Goal: Information Seeking & Learning: Learn about a topic

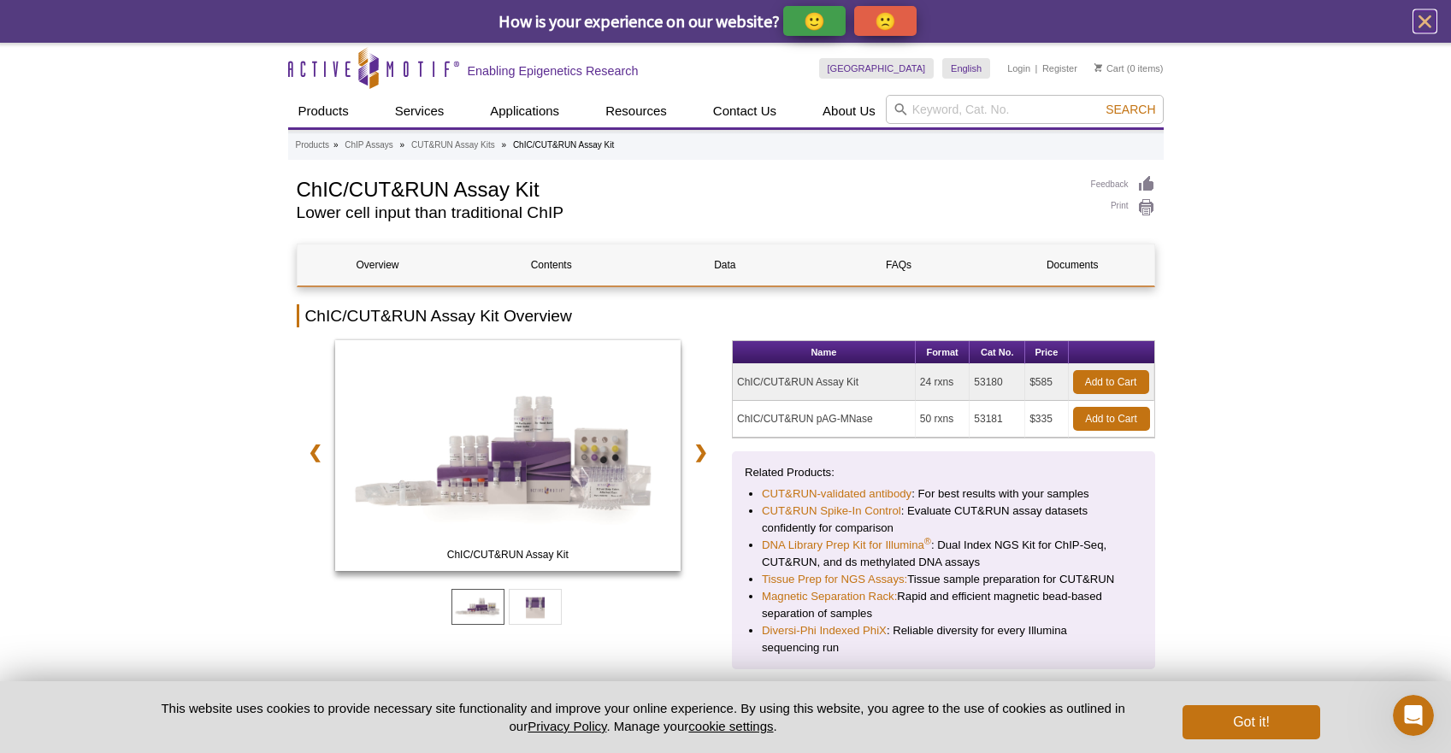
click at [1421, 23] on icon "close" at bounding box center [1424, 21] width 13 height 13
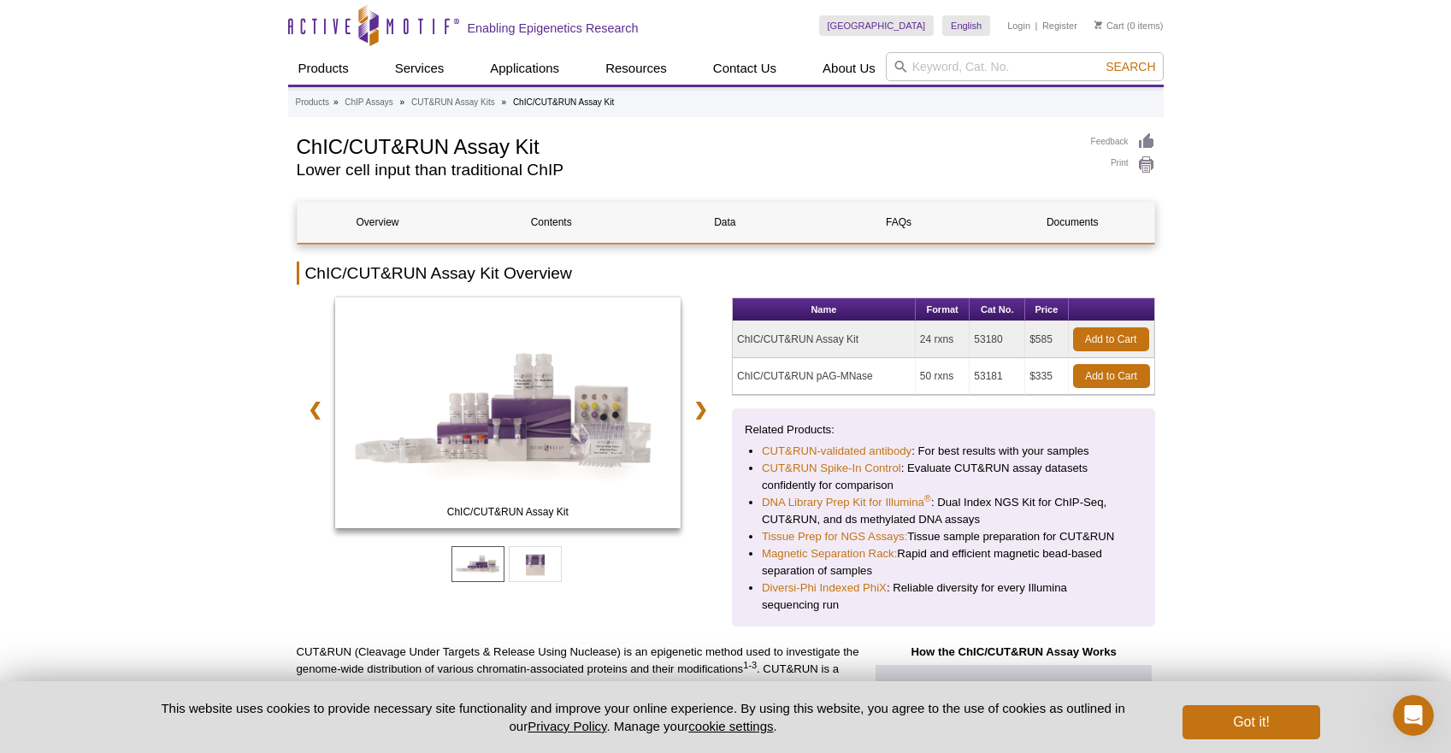
drag, startPoint x: 830, startPoint y: 339, endPoint x: 738, endPoint y: 339, distance: 92.3
click at [738, 339] on td "ChIC/CUT&RUN Assay Kit" at bounding box center [824, 339] width 183 height 37
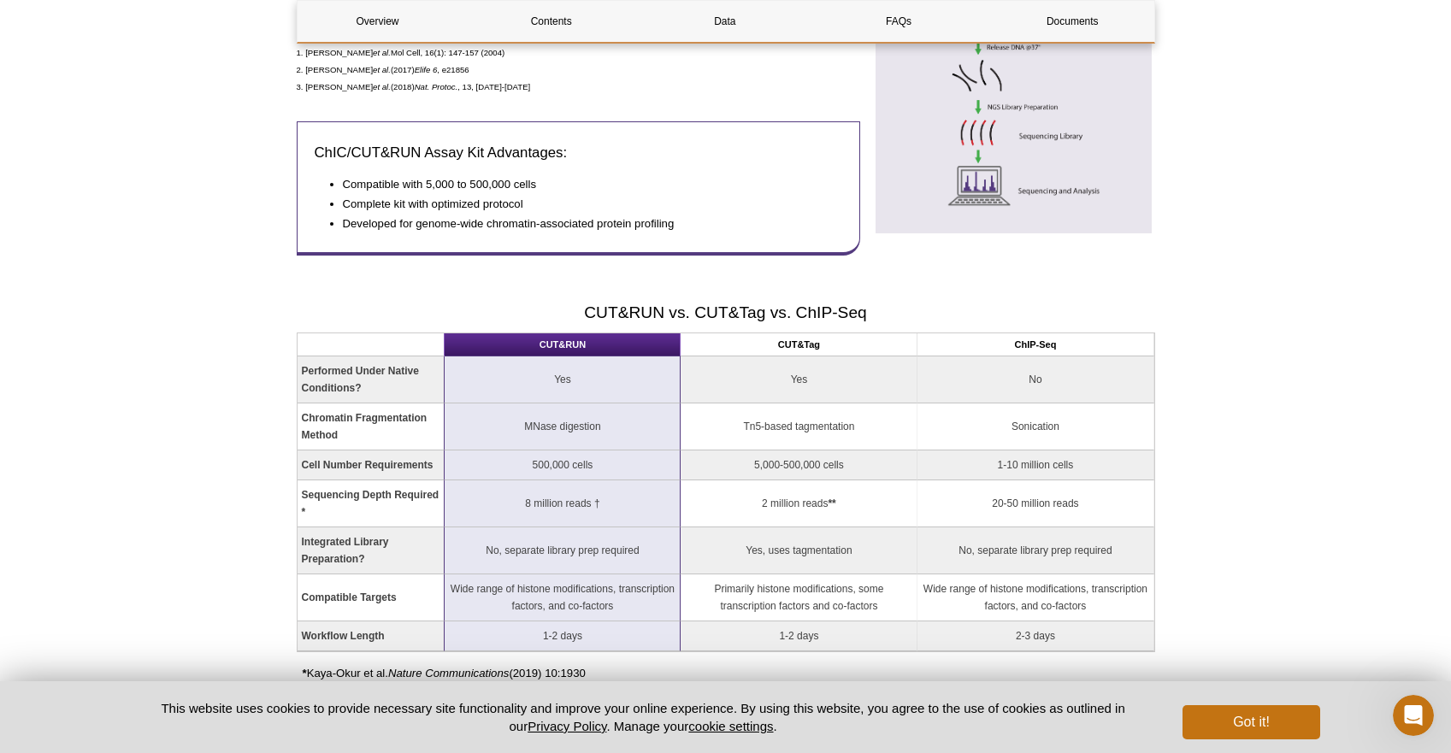
scroll to position [1004, 0]
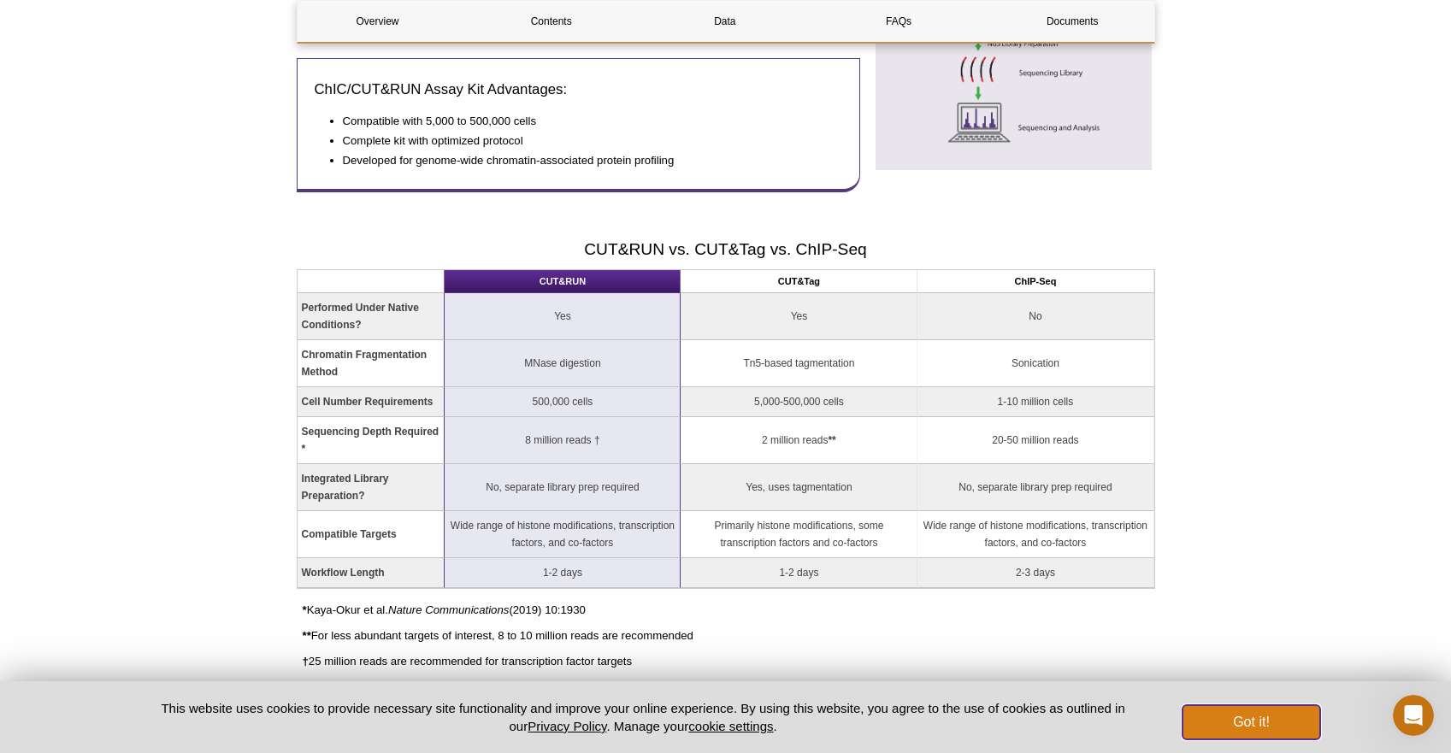
click at [1277, 732] on button "Got it!" at bounding box center [1250, 722] width 137 height 34
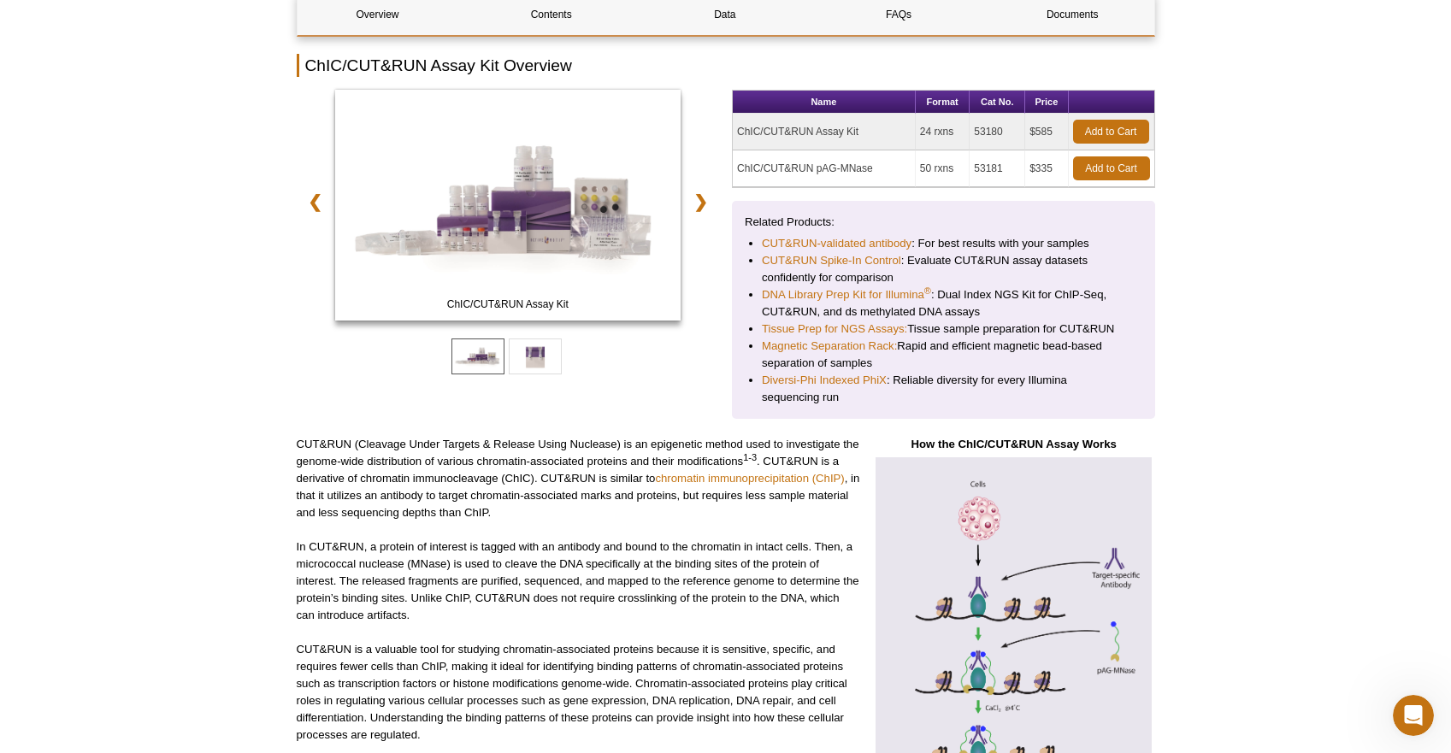
scroll to position [0, 0]
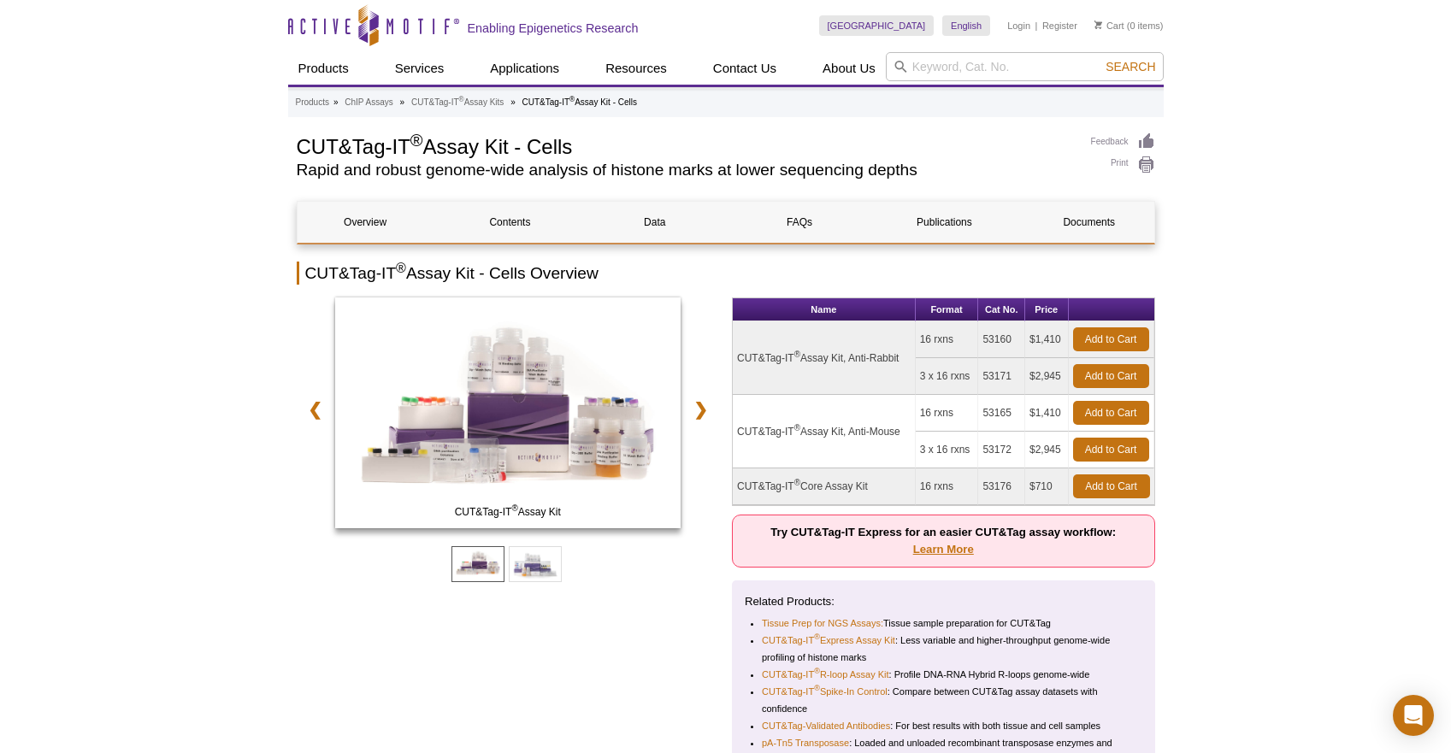
click at [943, 551] on link "Learn More" at bounding box center [943, 549] width 61 height 13
click at [925, 547] on link "Learn More" at bounding box center [943, 549] width 61 height 13
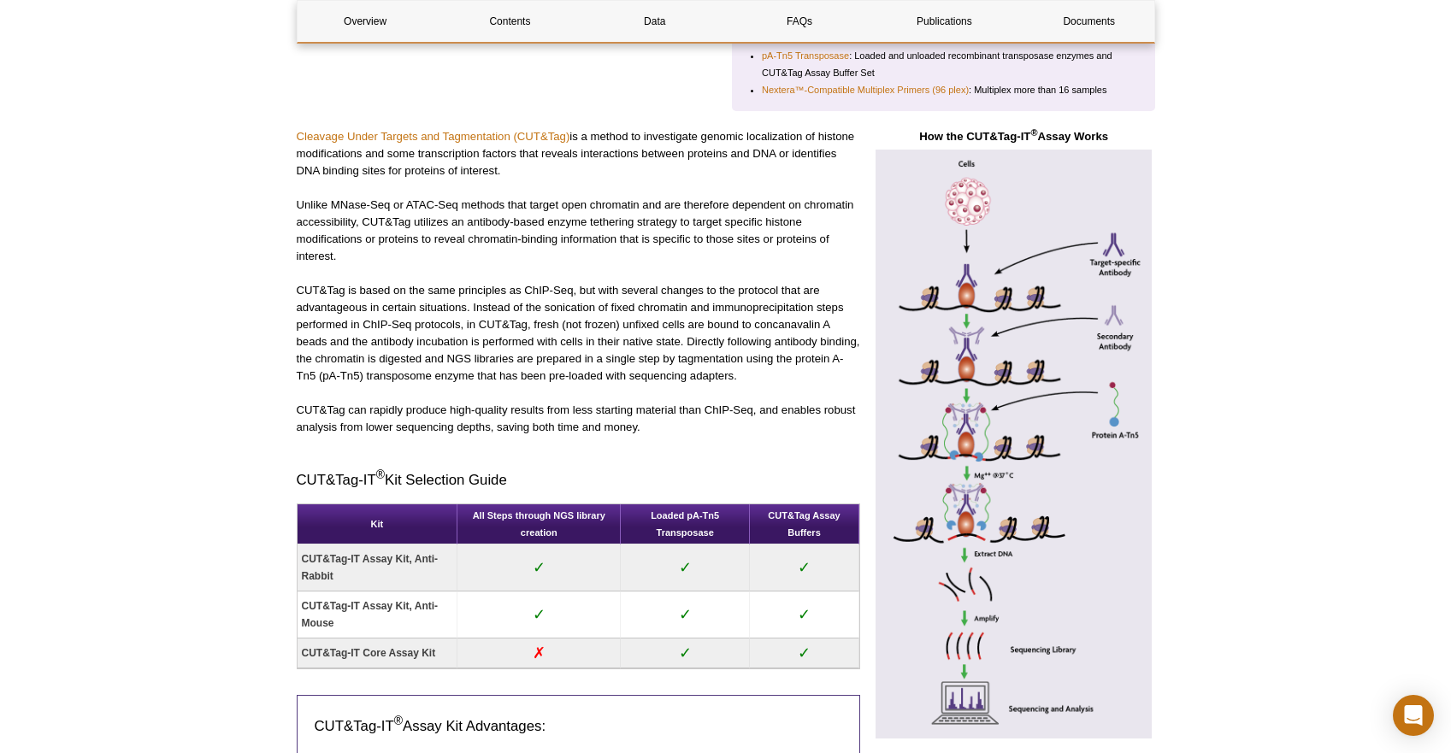
scroll to position [689, 0]
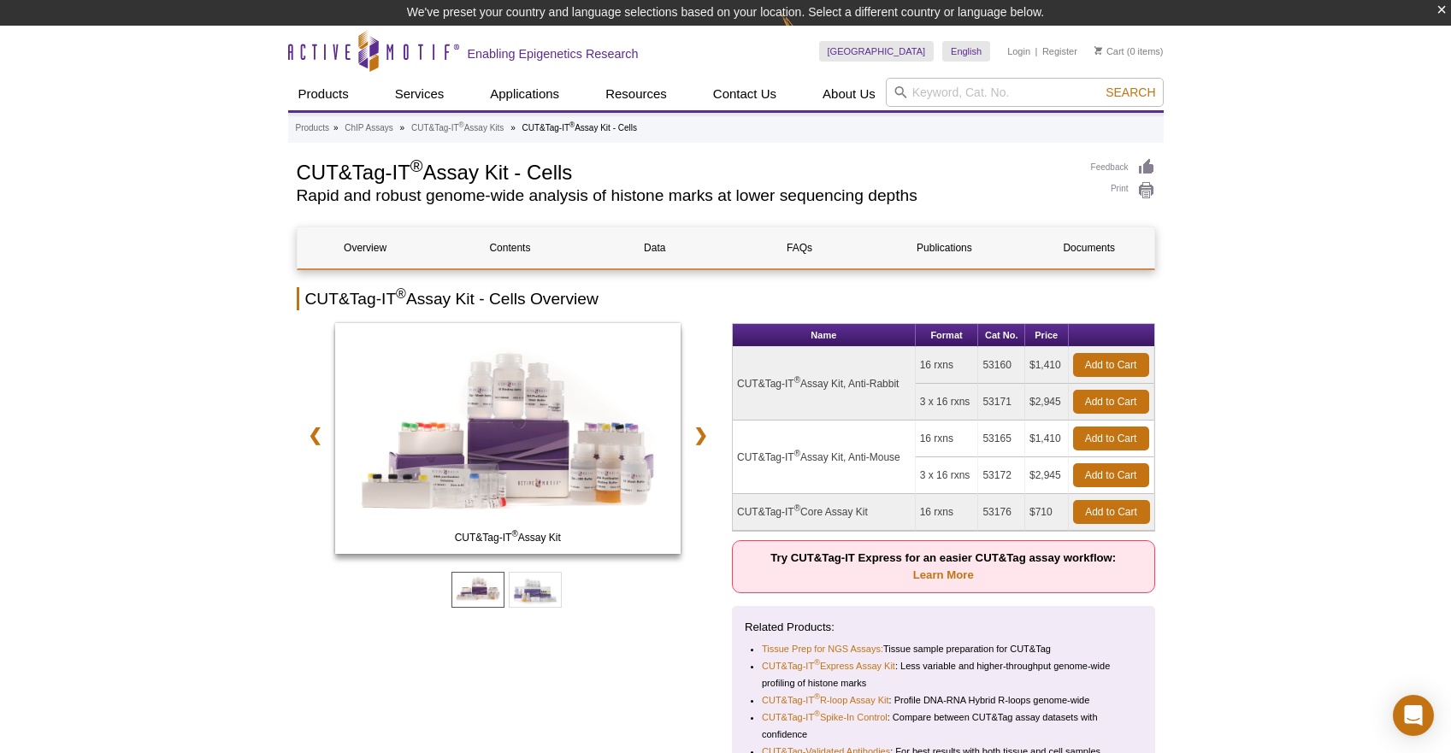
click at [778, 377] on td "CUT&Tag-IT ® Assay Kit, Anti-Rabbit" at bounding box center [824, 384] width 183 height 74
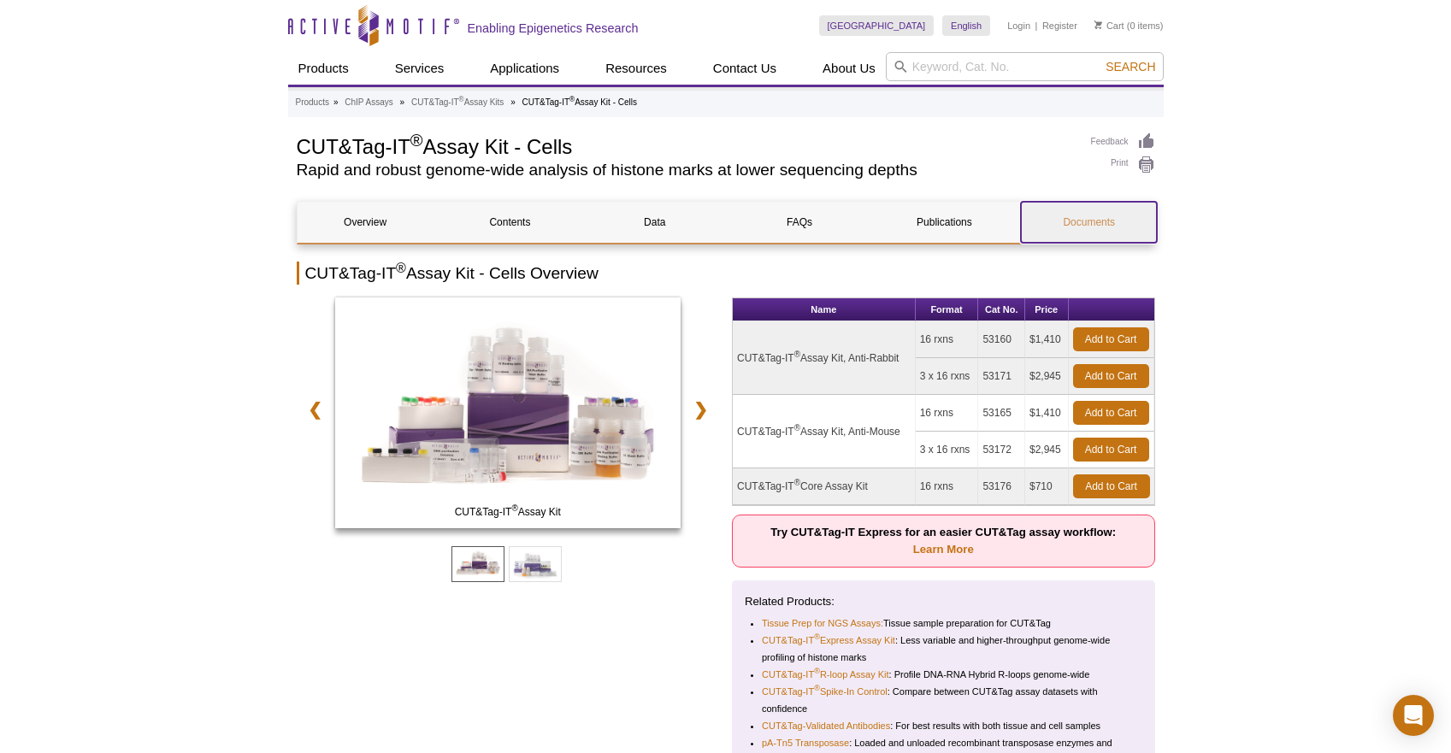
click at [1087, 224] on link "Documents" at bounding box center [1089, 222] width 136 height 41
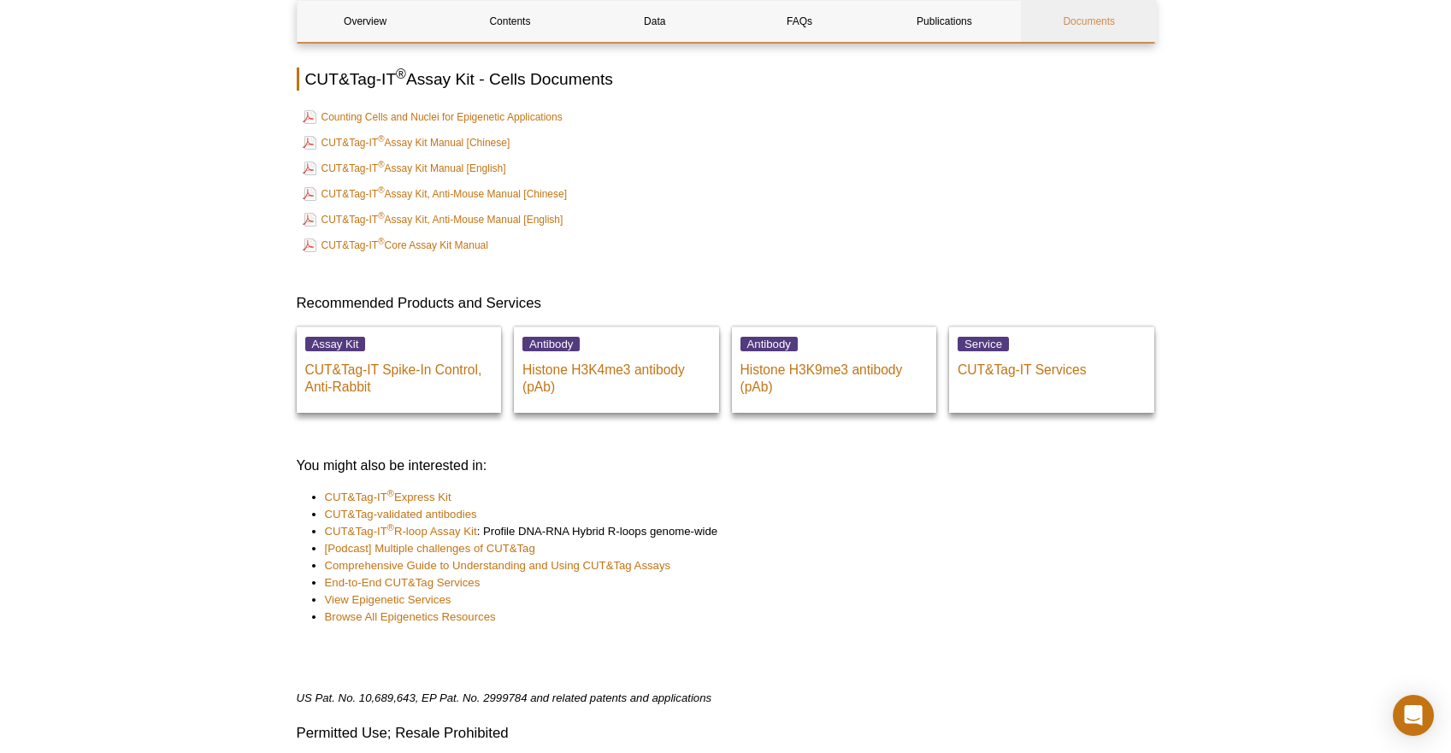
scroll to position [5313, 0]
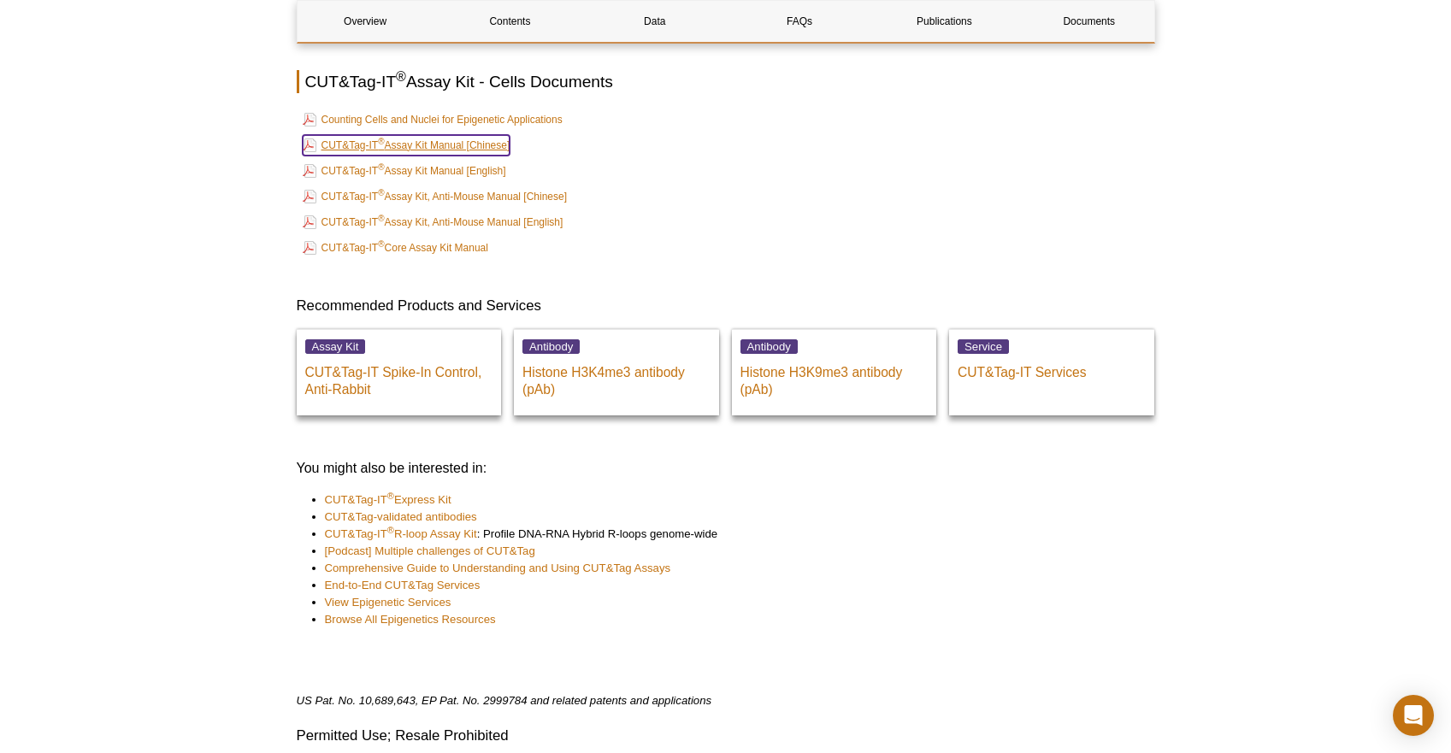
click at [433, 135] on link "CUT&Tag-IT ® Assay Kit Manual [Chinese]" at bounding box center [407, 145] width 208 height 21
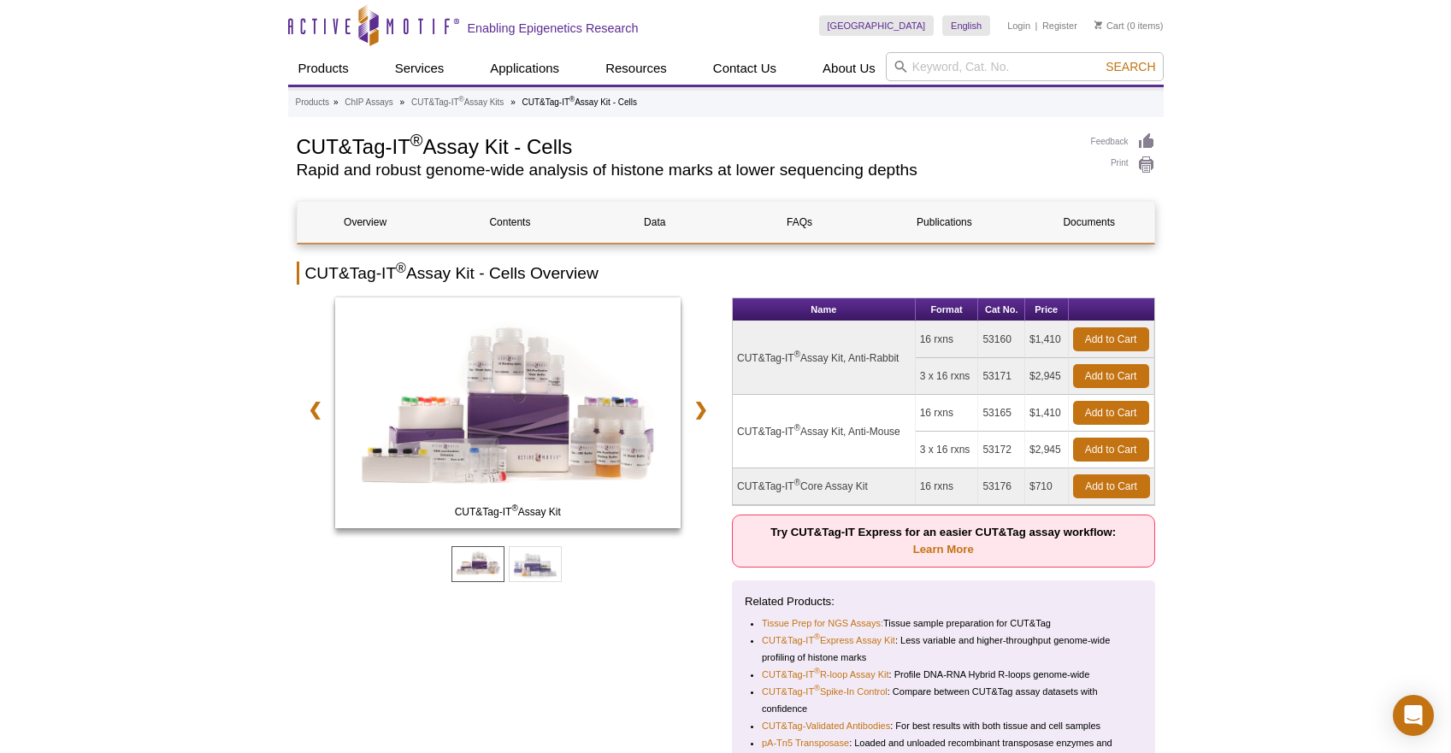
scroll to position [3, 0]
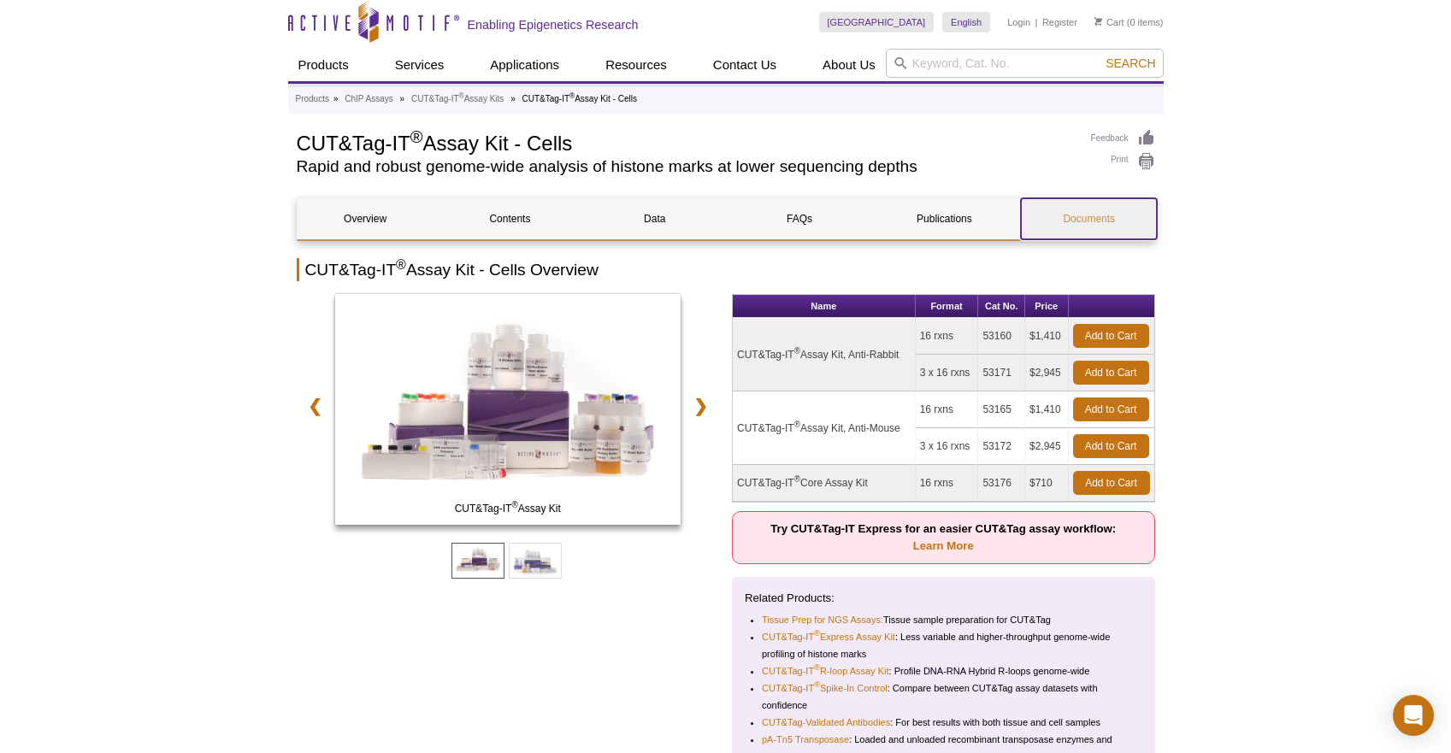
click at [1098, 215] on link "Documents" at bounding box center [1089, 218] width 136 height 41
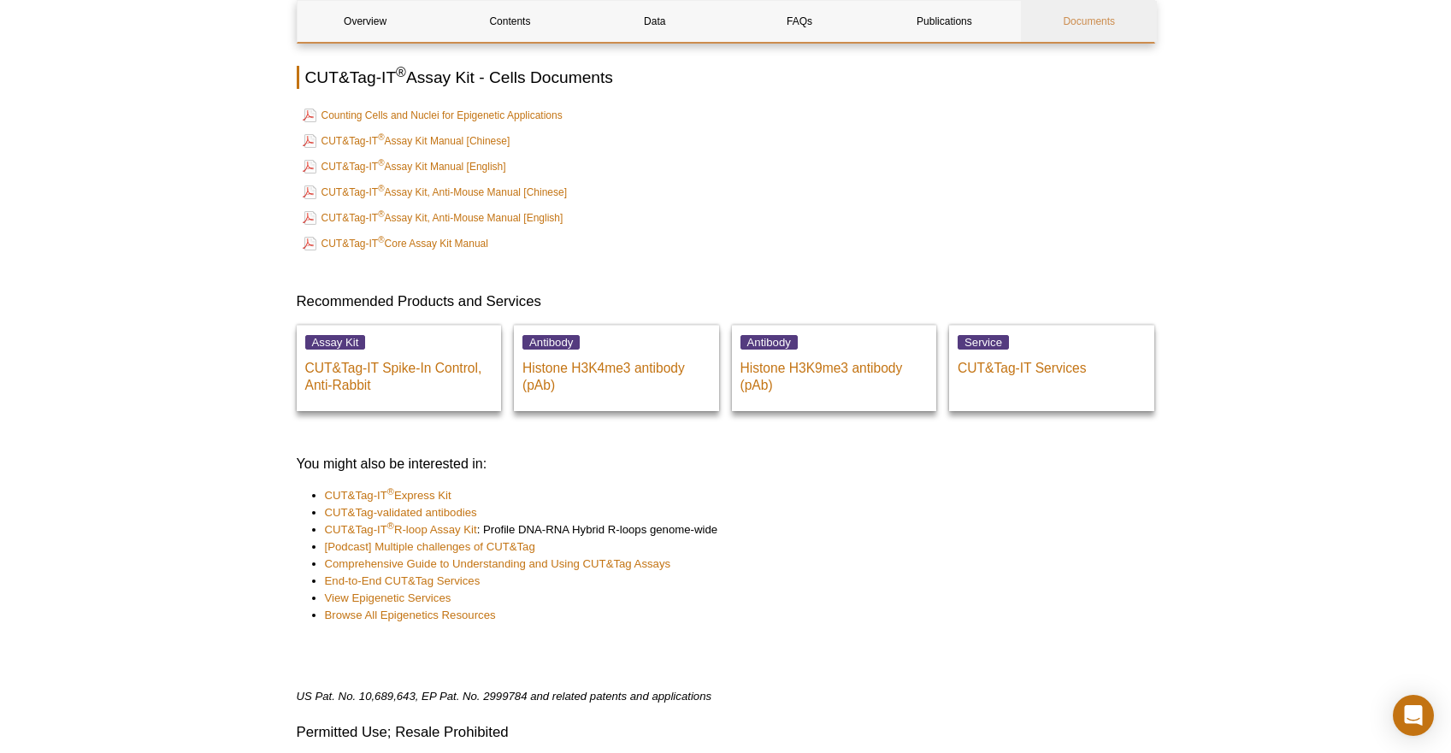
scroll to position [6086, 0]
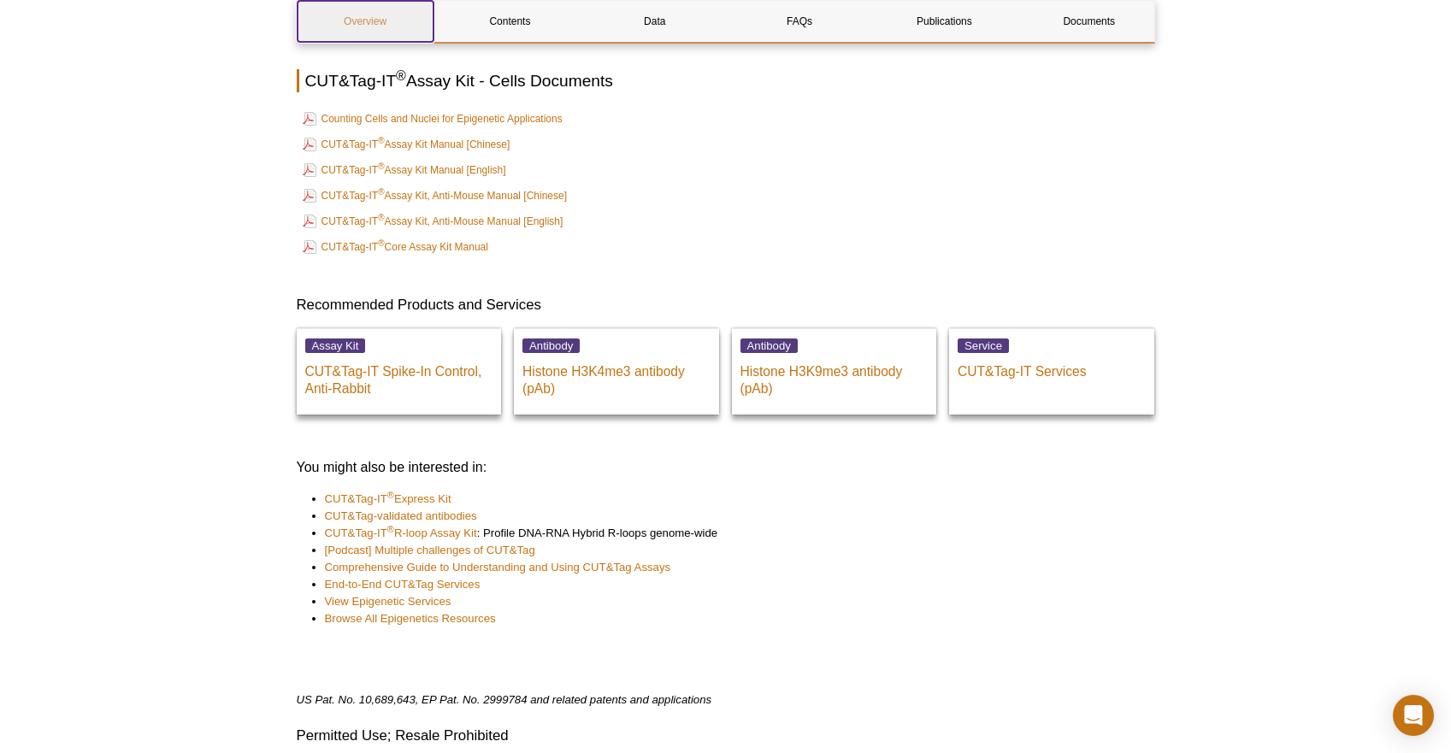
click at [360, 28] on link "Overview" at bounding box center [365, 21] width 136 height 41
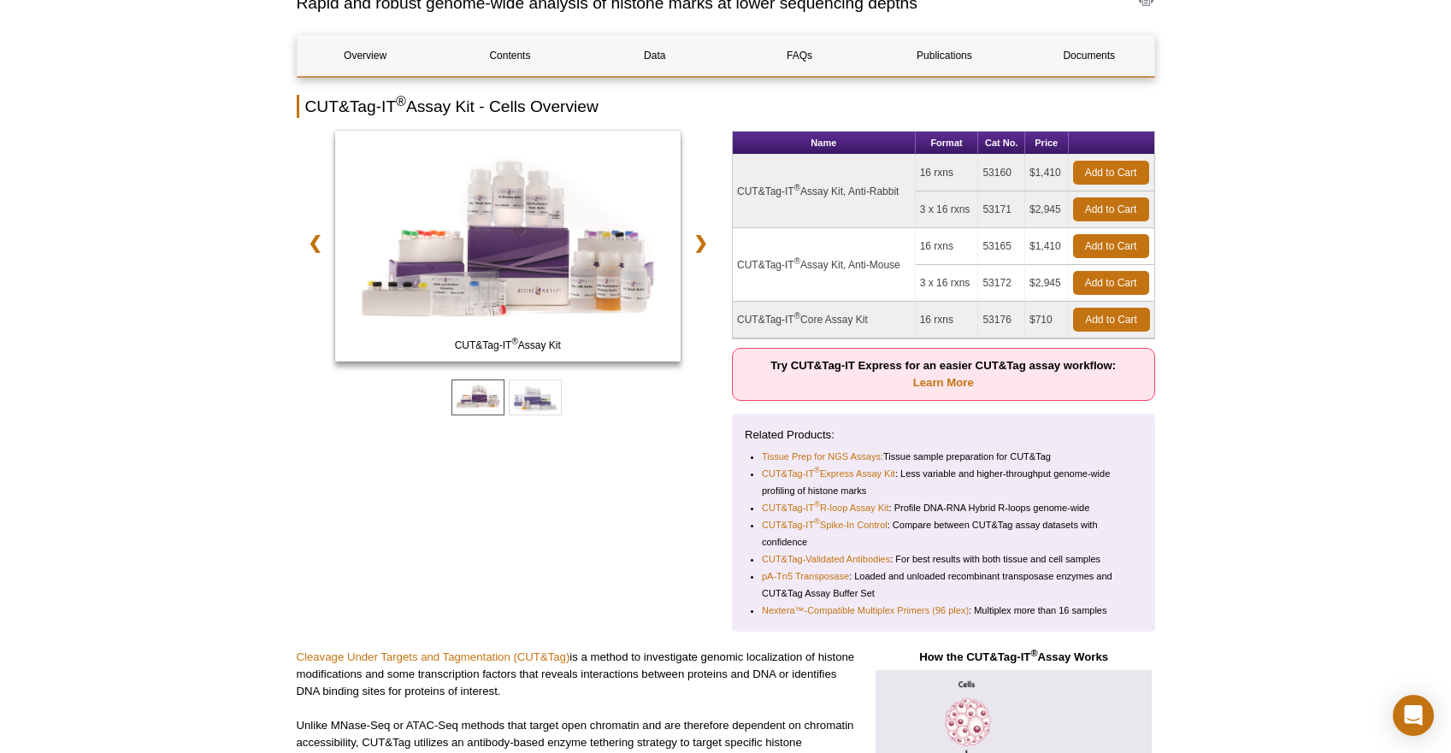
scroll to position [164, 0]
